Goal: Check status

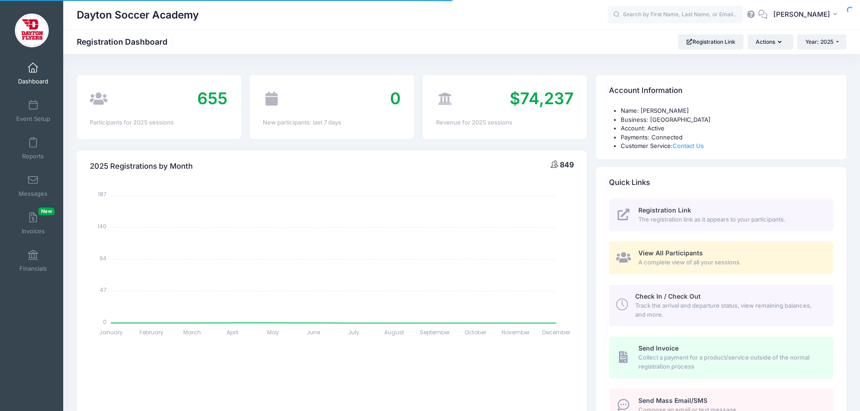
select select
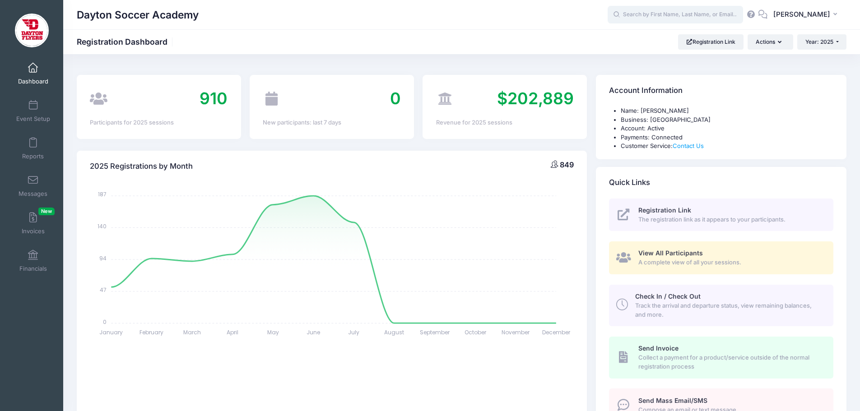
click at [639, 13] on input "text" at bounding box center [675, 15] width 135 height 18
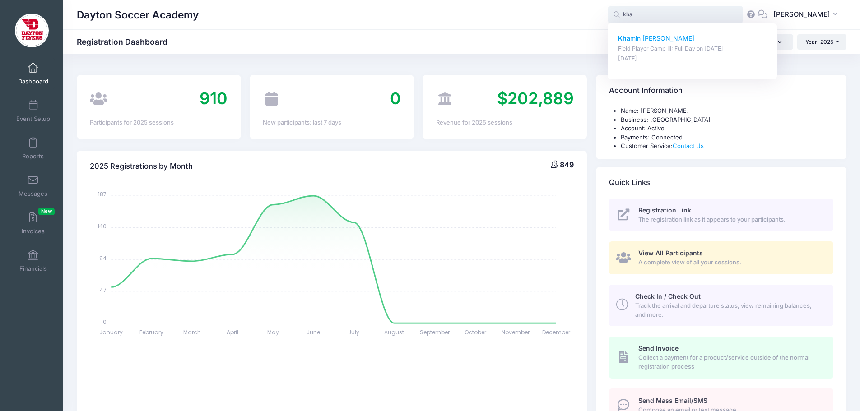
click at [655, 47] on p "Field Player Camp III: Full Day on Jul-14, 2025" at bounding box center [692, 49] width 149 height 9
type input "Khamin Ibrahim (Field Player Camp III: Full Day, Jul-14, 2025)"
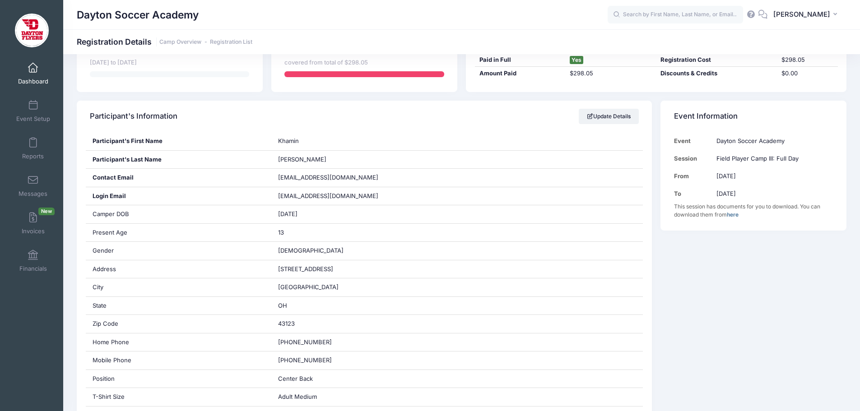
scroll to position [135, 0]
